Goal: Browse casually: Explore the website without a specific task or goal

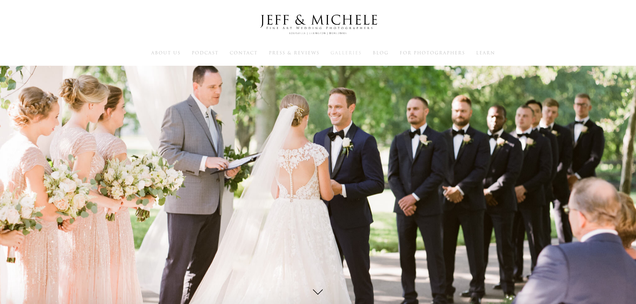
click at [338, 53] on span "Galleries" at bounding box center [346, 53] width 31 height 6
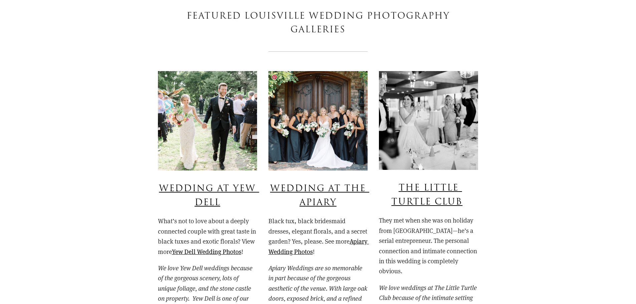
scroll to position [501, 0]
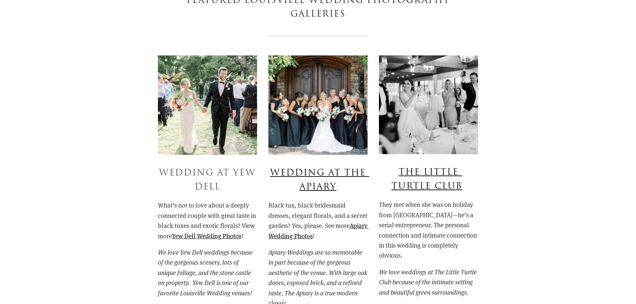
click at [237, 176] on link "Wedding at Yew Dell" at bounding box center [209, 180] width 100 height 27
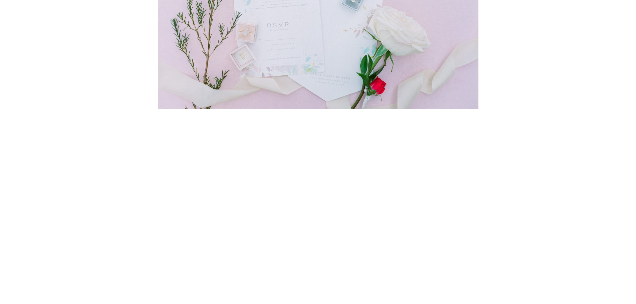
scroll to position [1903, 0]
